Goal: Information Seeking & Learning: Learn about a topic

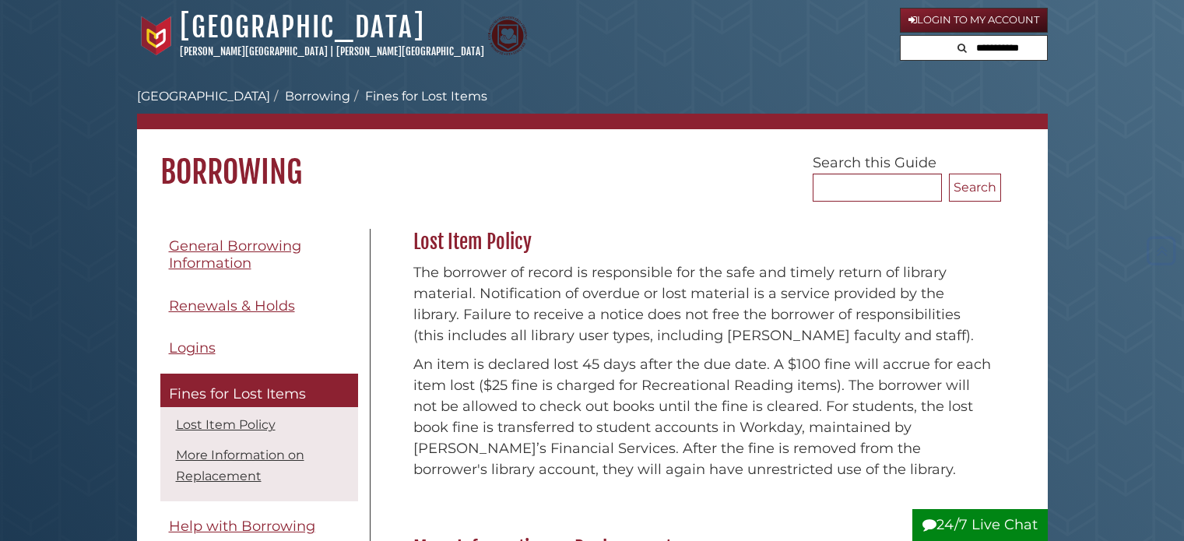
scroll to position [227, 0]
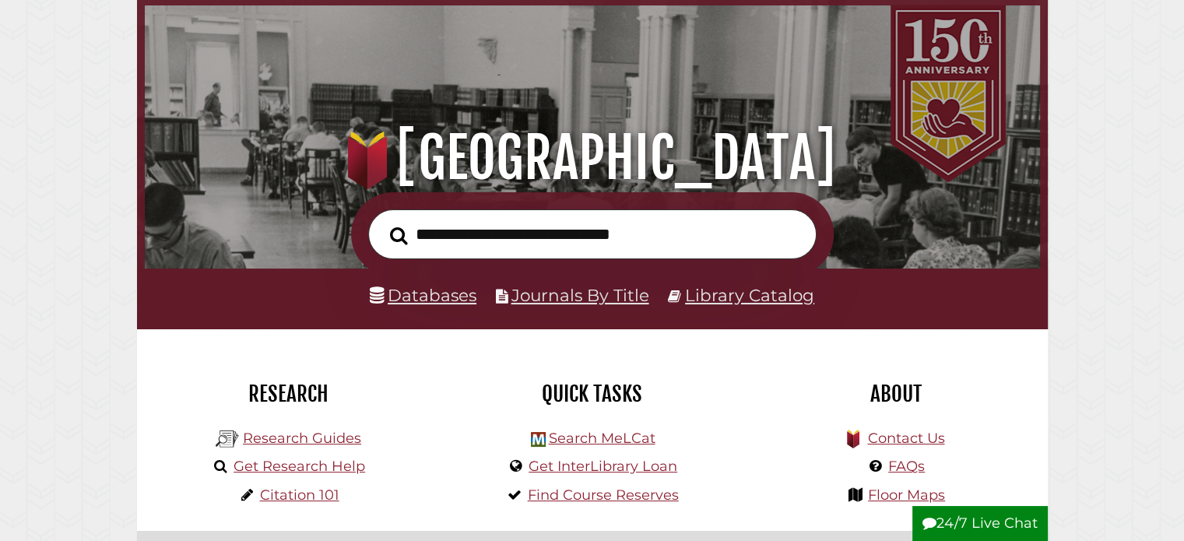
scroll to position [156, 0]
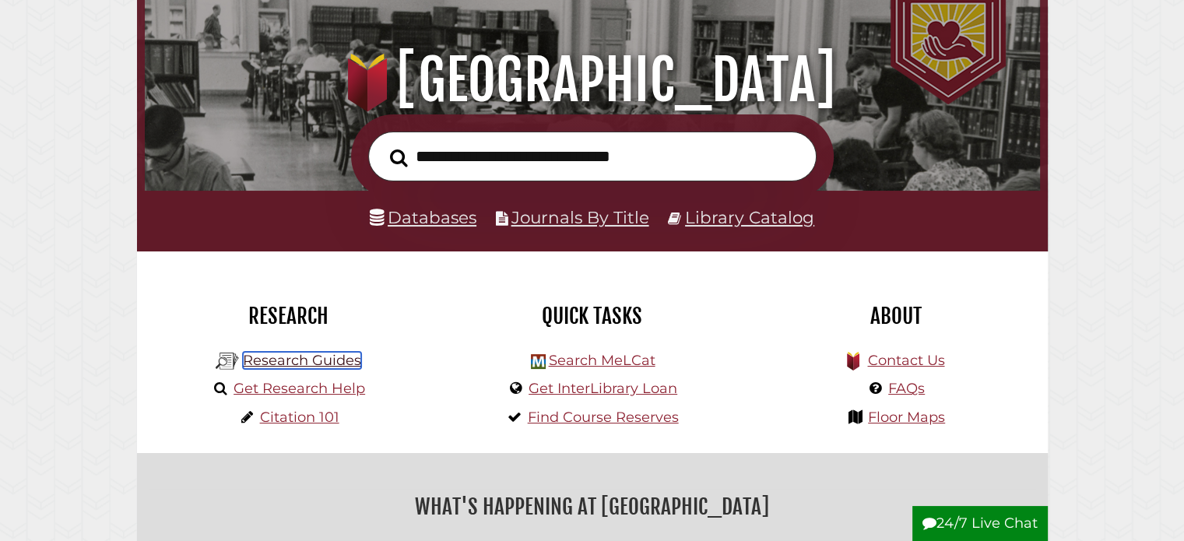
click at [330, 359] on link "Research Guides" at bounding box center [302, 360] width 118 height 17
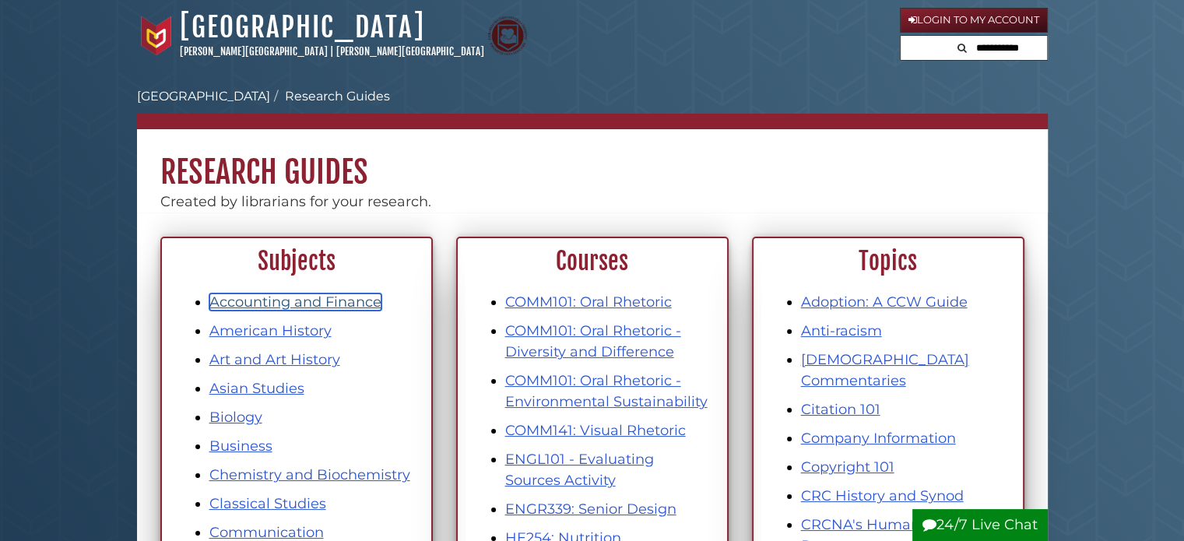
click at [300, 298] on link "Accounting and Finance" at bounding box center [295, 301] width 172 height 17
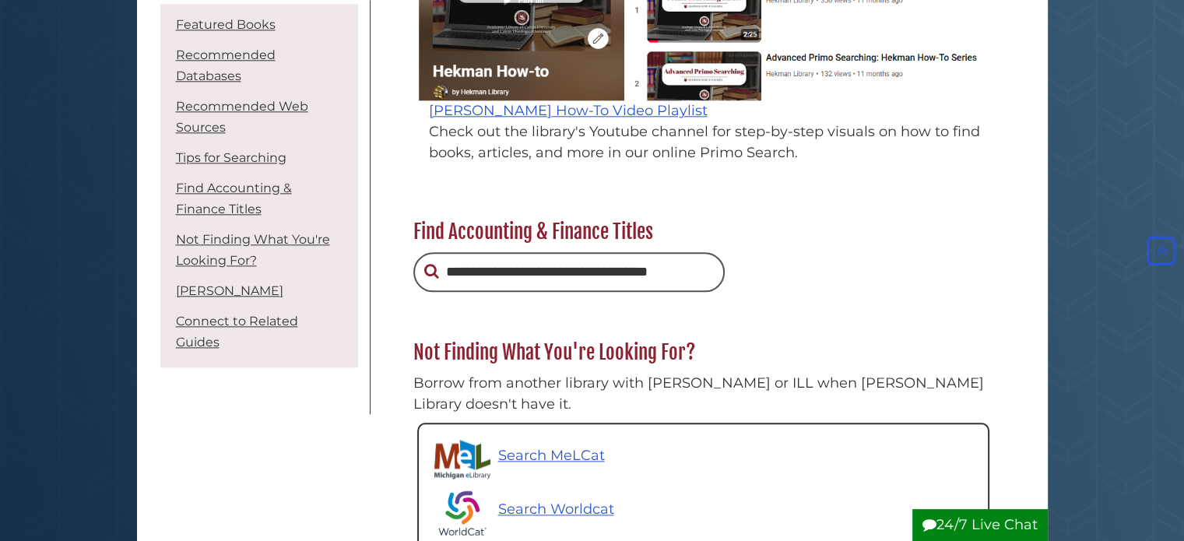
scroll to position [1946, 0]
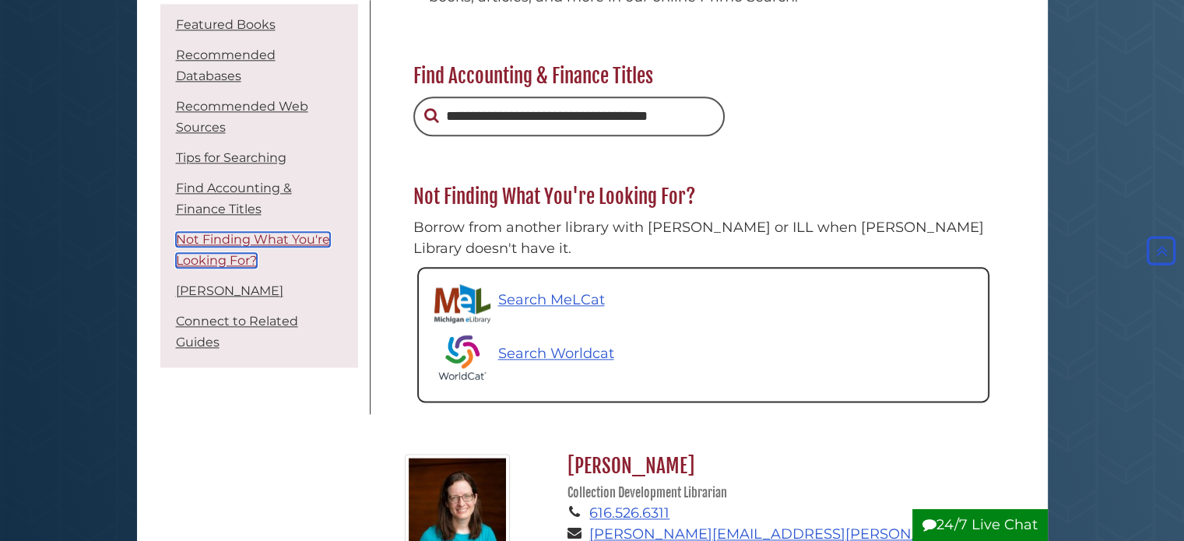
click at [235, 232] on link "Not Finding What You're Looking For?" at bounding box center [253, 250] width 154 height 36
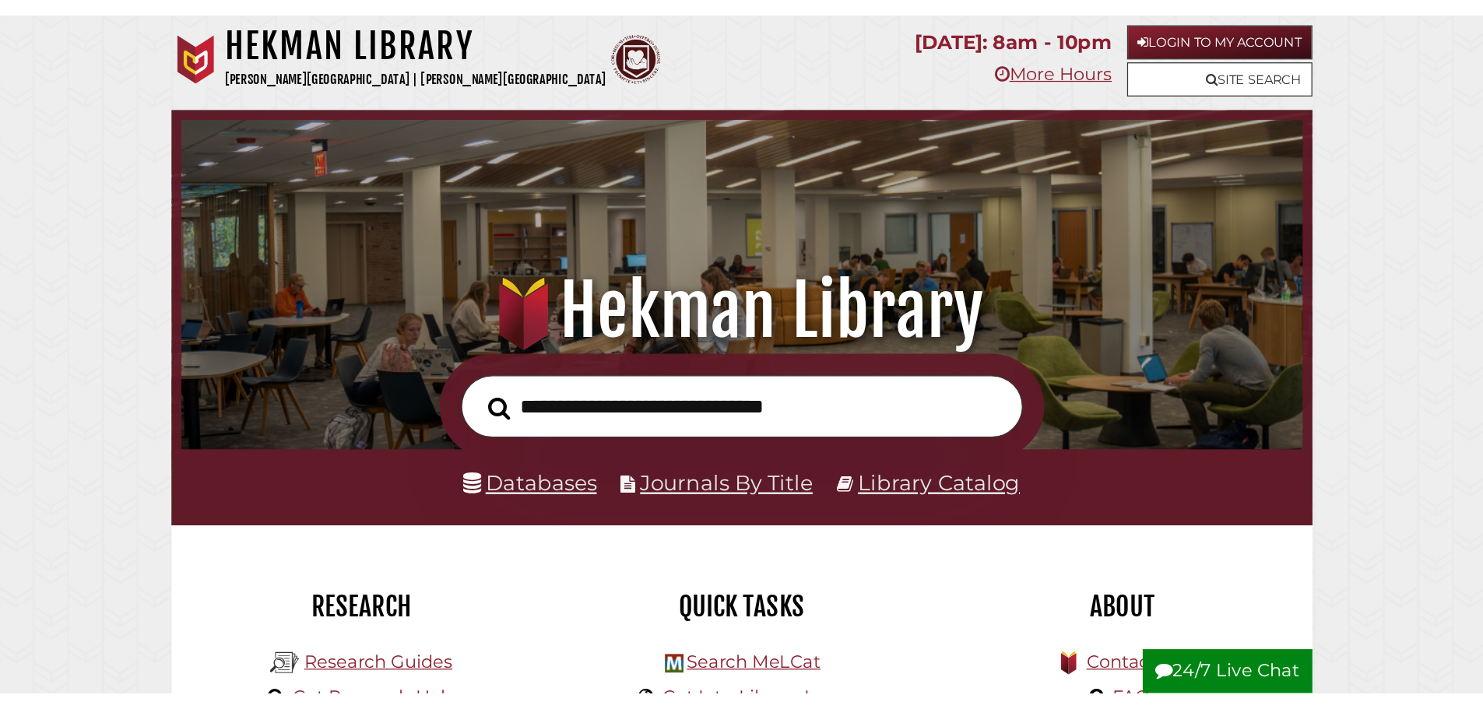
scroll to position [296, 887]
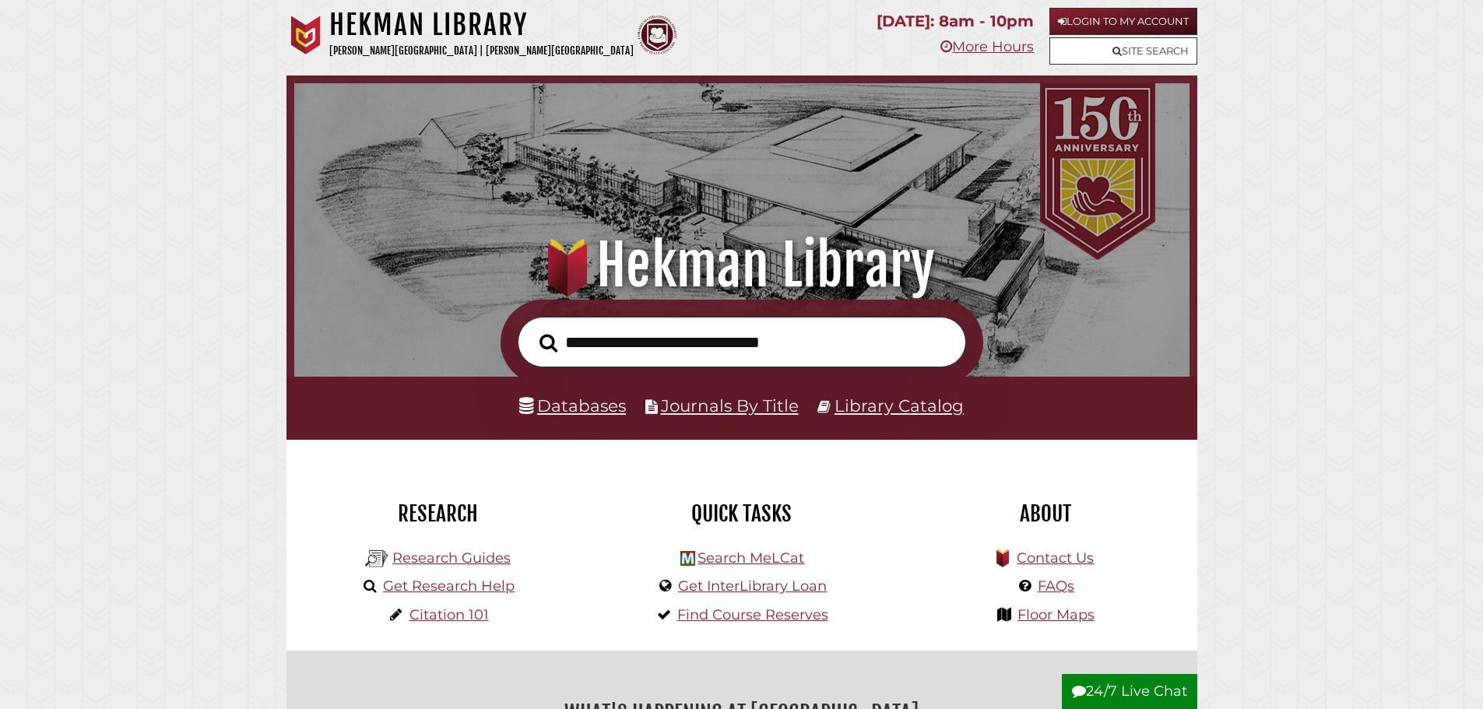
scroll to position [296, 887]
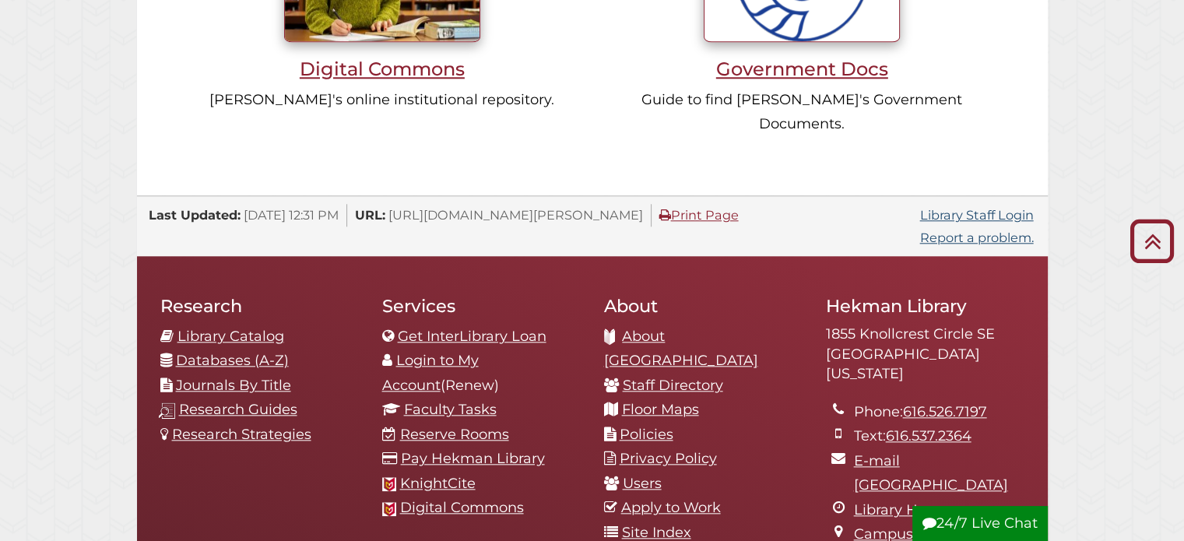
scroll to position [1448, 0]
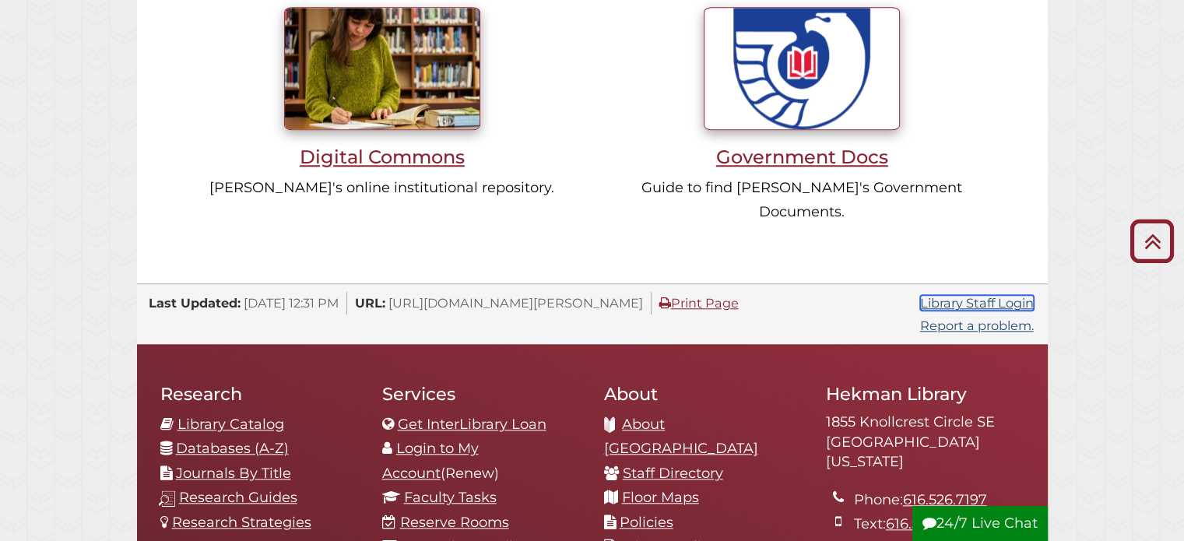
click at [968, 295] on link "Library Staff Login" at bounding box center [977, 303] width 114 height 16
